Goal: Task Accomplishment & Management: Manage account settings

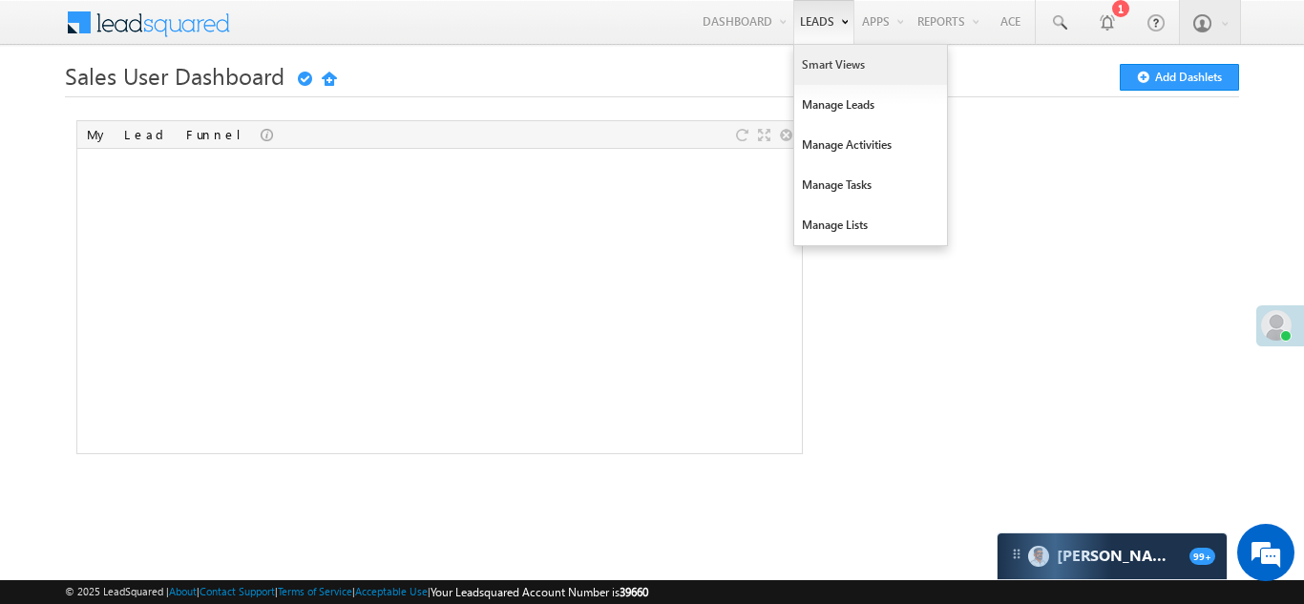
click at [827, 68] on link "Smart Views" at bounding box center [870, 65] width 153 height 40
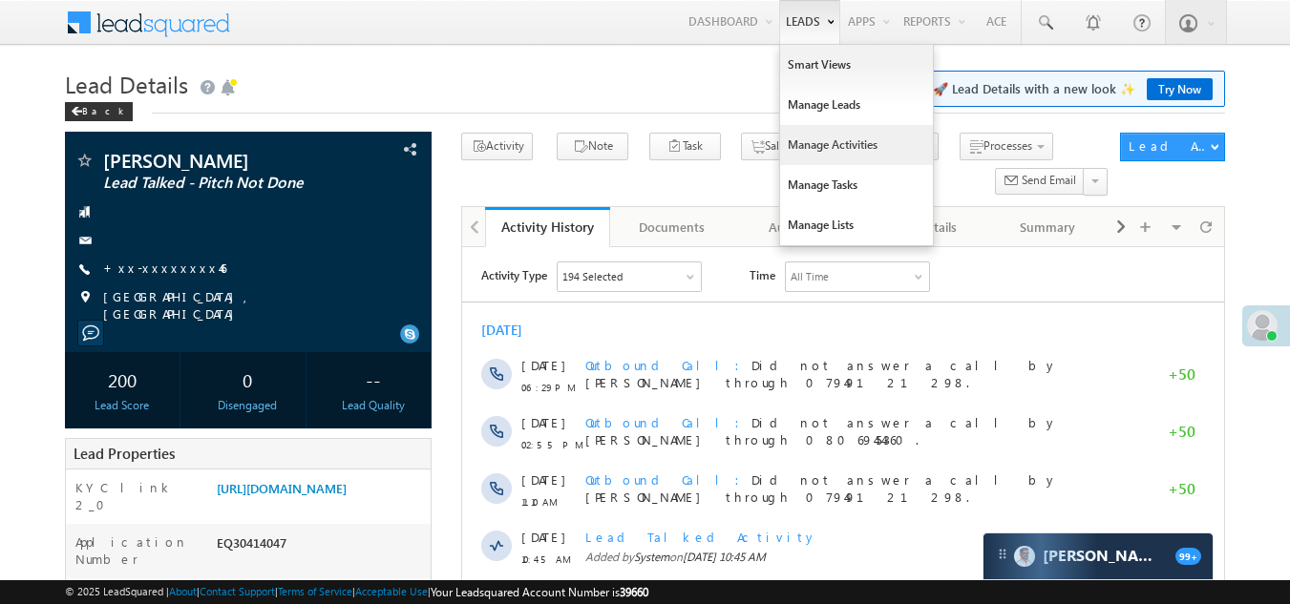
click at [825, 138] on link "Manage Activities" at bounding box center [856, 145] width 153 height 40
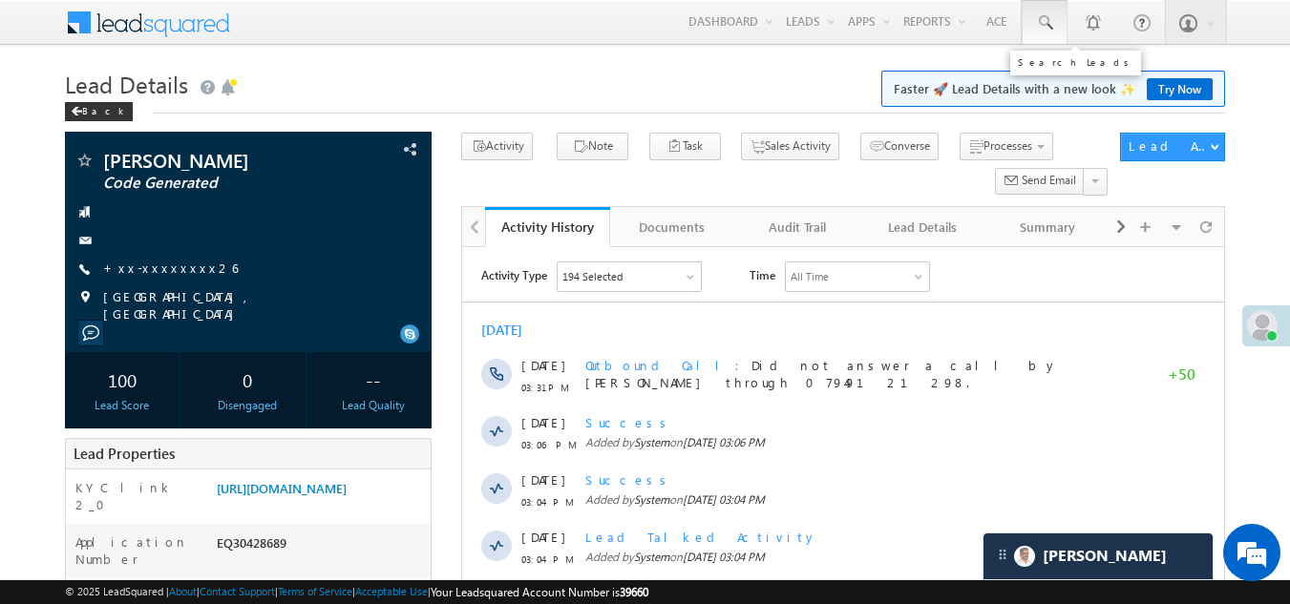
click at [1043, 22] on span at bounding box center [1044, 22] width 19 height 19
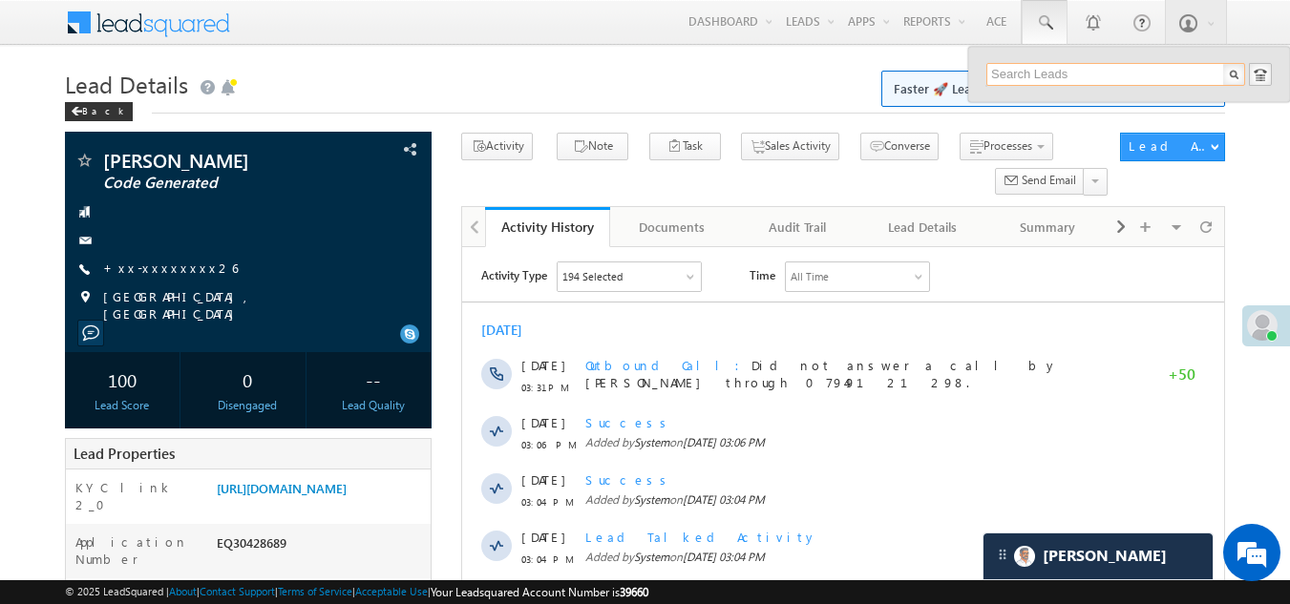
paste input "EQ30404733"
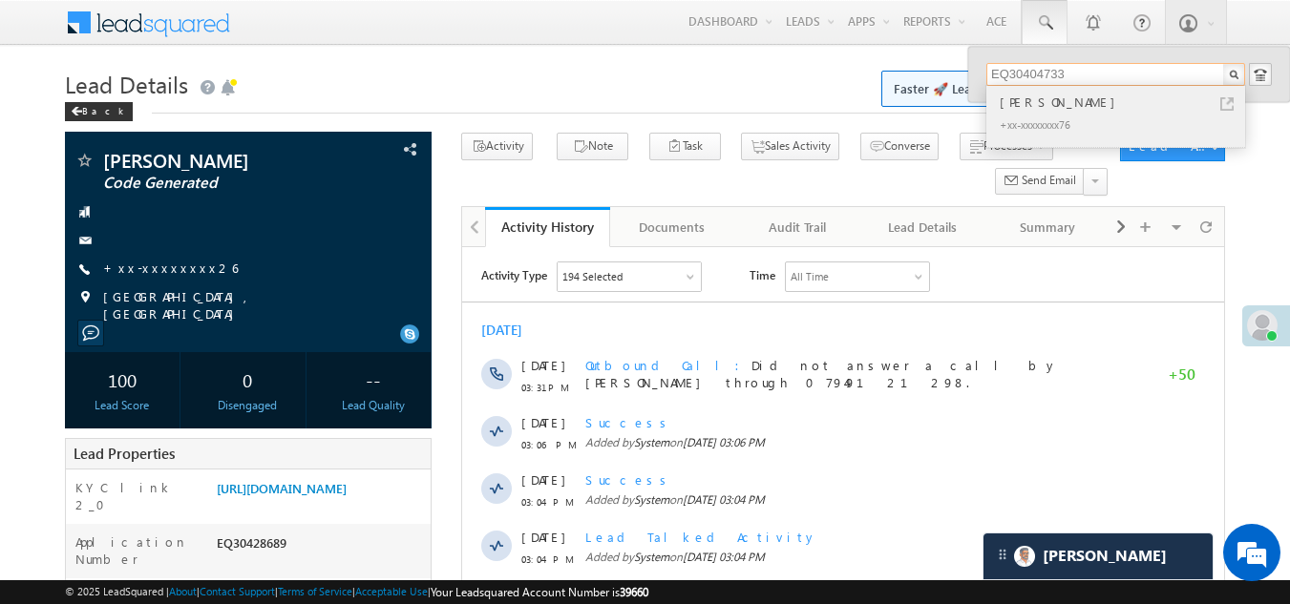
type input "EQ30404733"
click at [1025, 109] on div "[PERSON_NAME]" at bounding box center [1124, 102] width 256 height 21
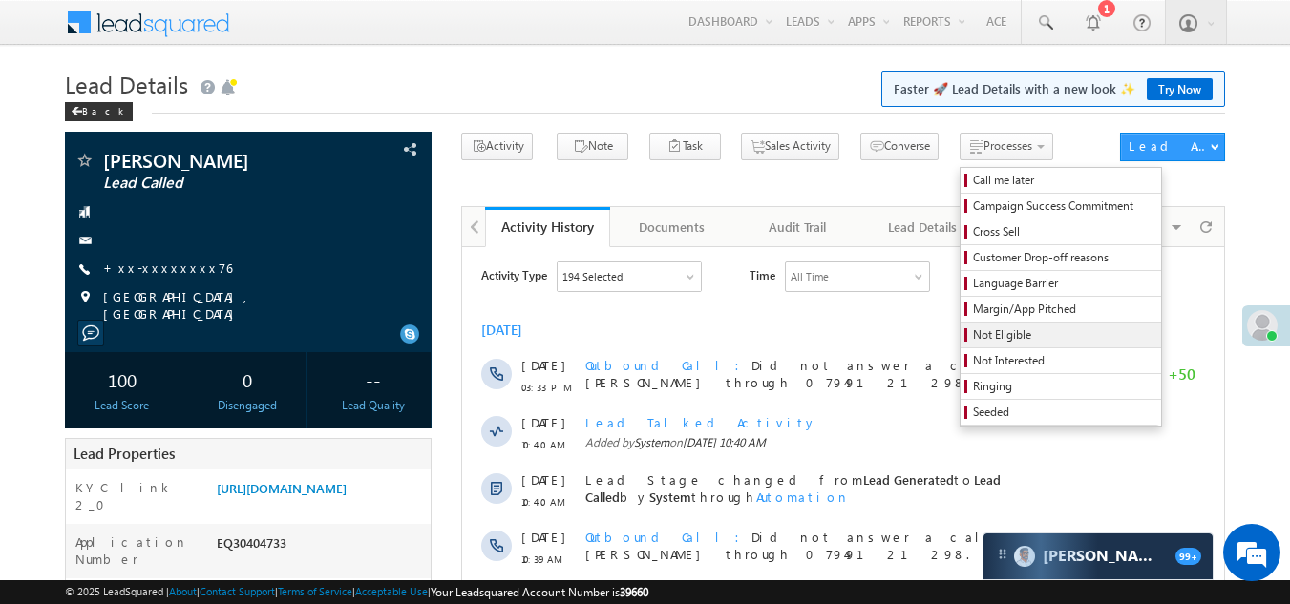
click at [973, 337] on span "Not Eligible" at bounding box center [1063, 335] width 181 height 17
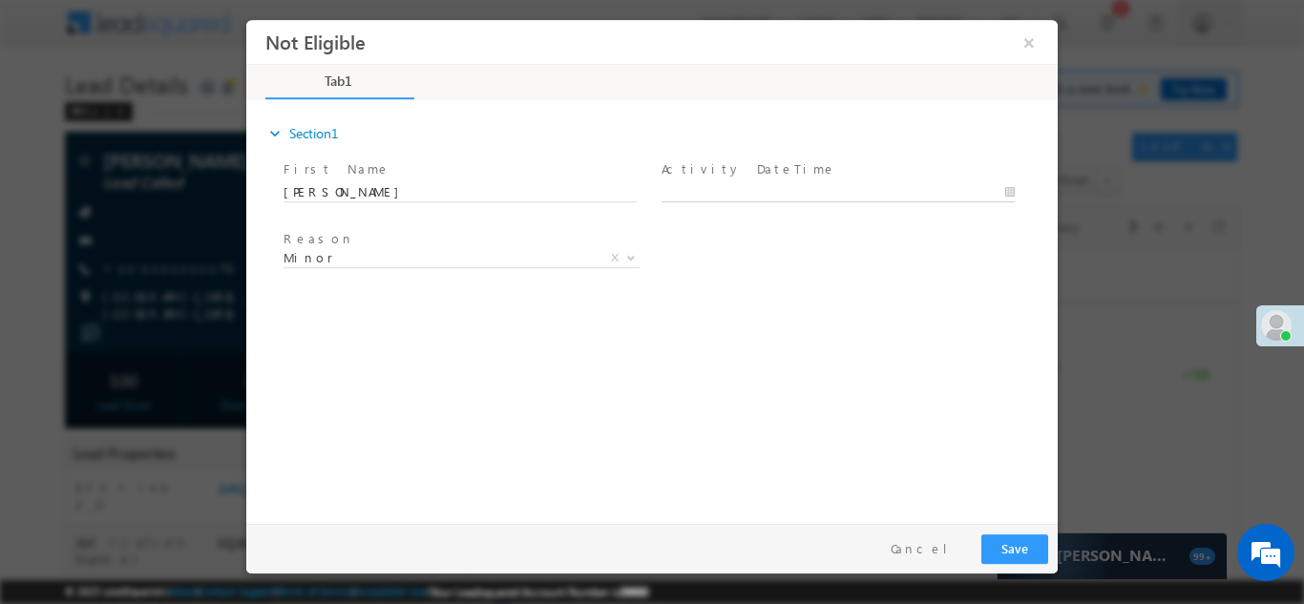
type input "[DATE] 6:43 PM"
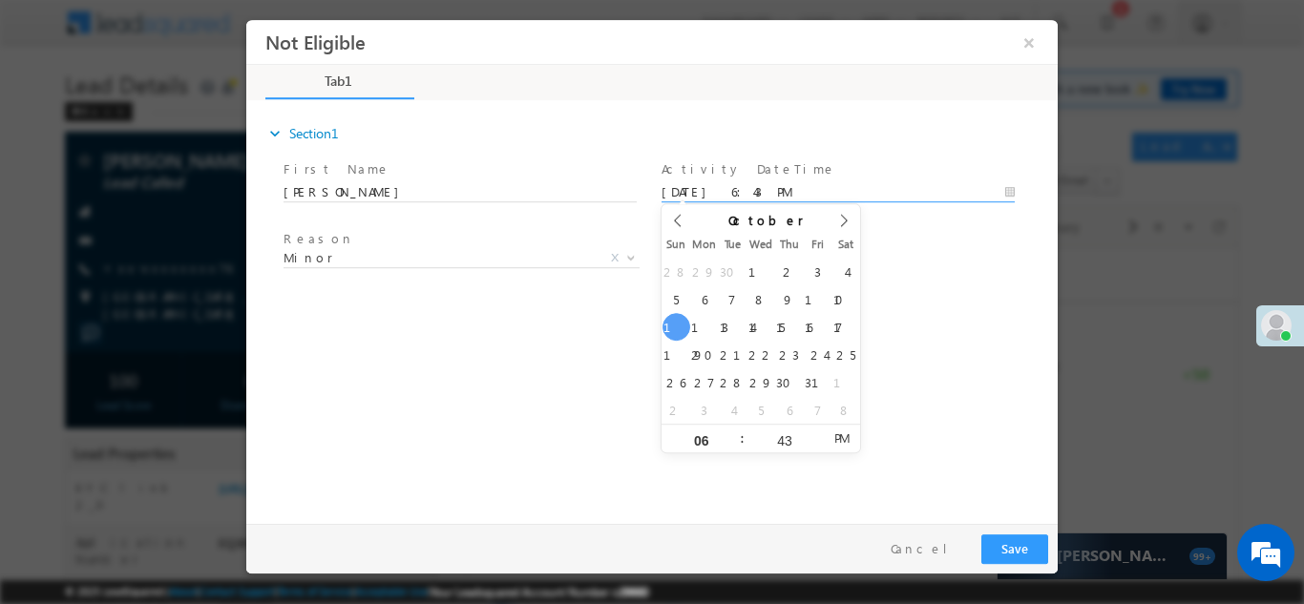
click at [779, 185] on body "Not Eligible ×" at bounding box center [652, 267] width 812 height 496
click at [1010, 549] on button "Save" at bounding box center [1014, 549] width 67 height 30
